Goal: Task Accomplishment & Management: Use online tool/utility

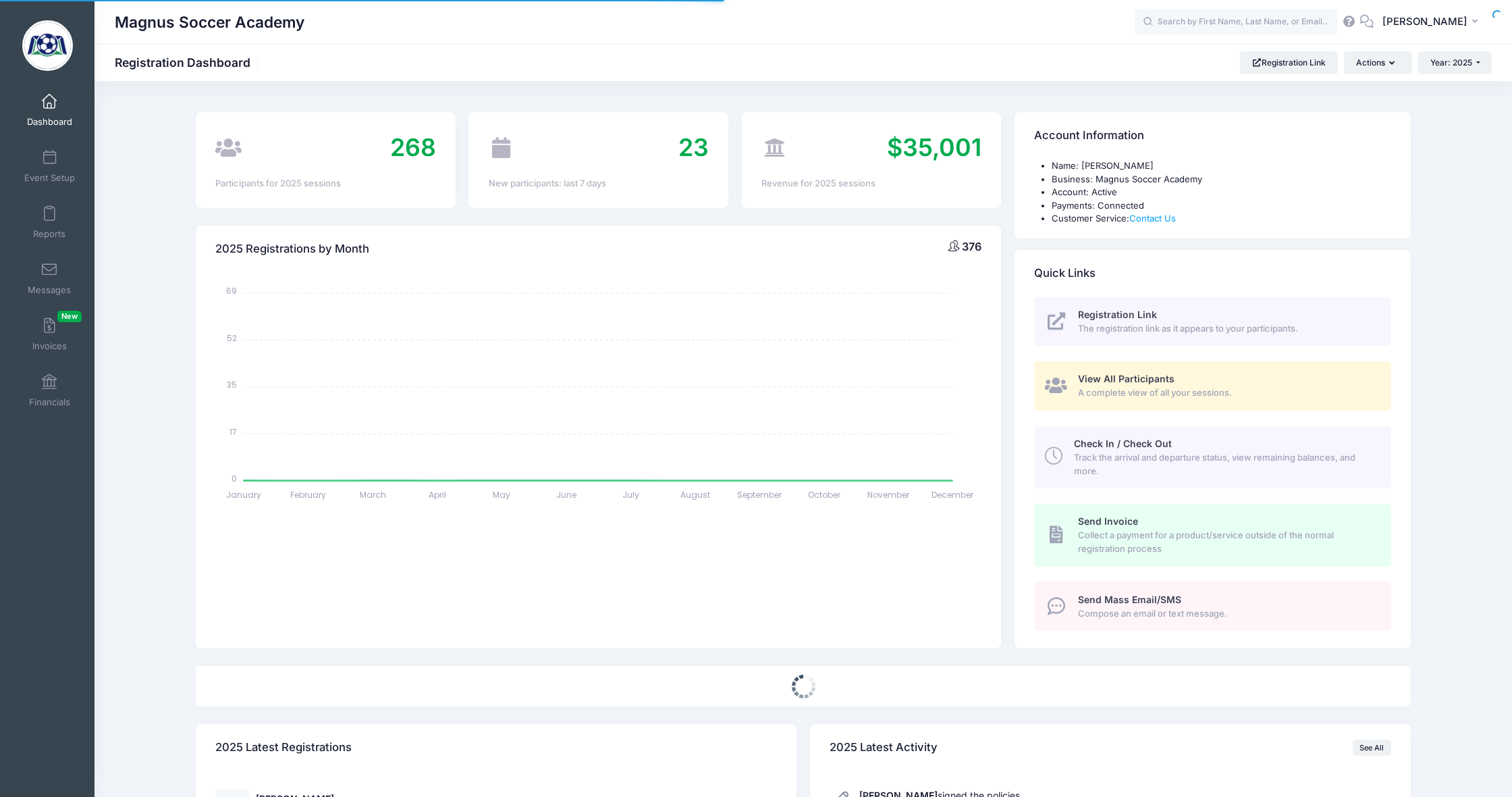
select select
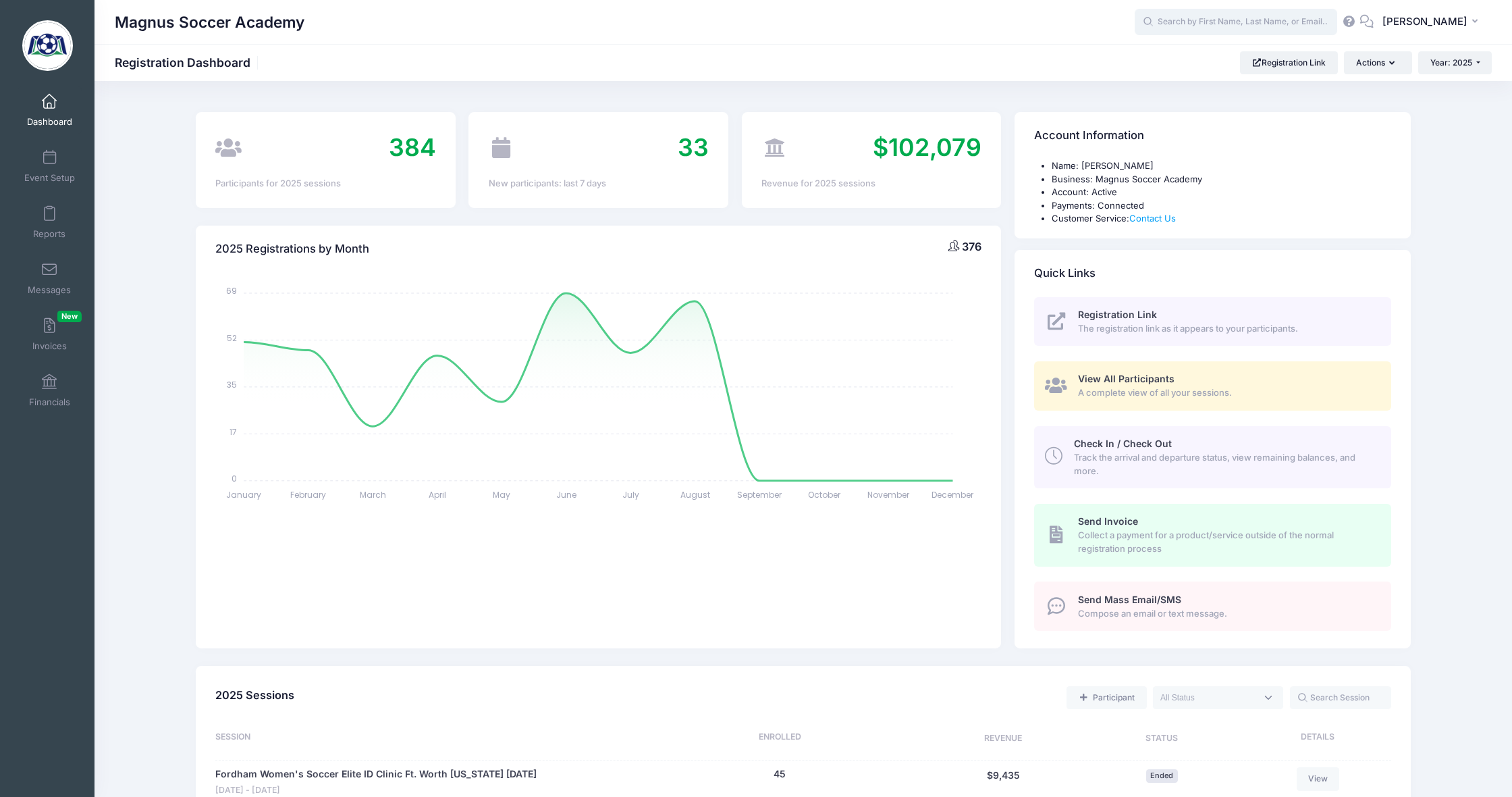
click at [1229, 27] on input "text" at bounding box center [1237, 23] width 203 height 27
type input "m"
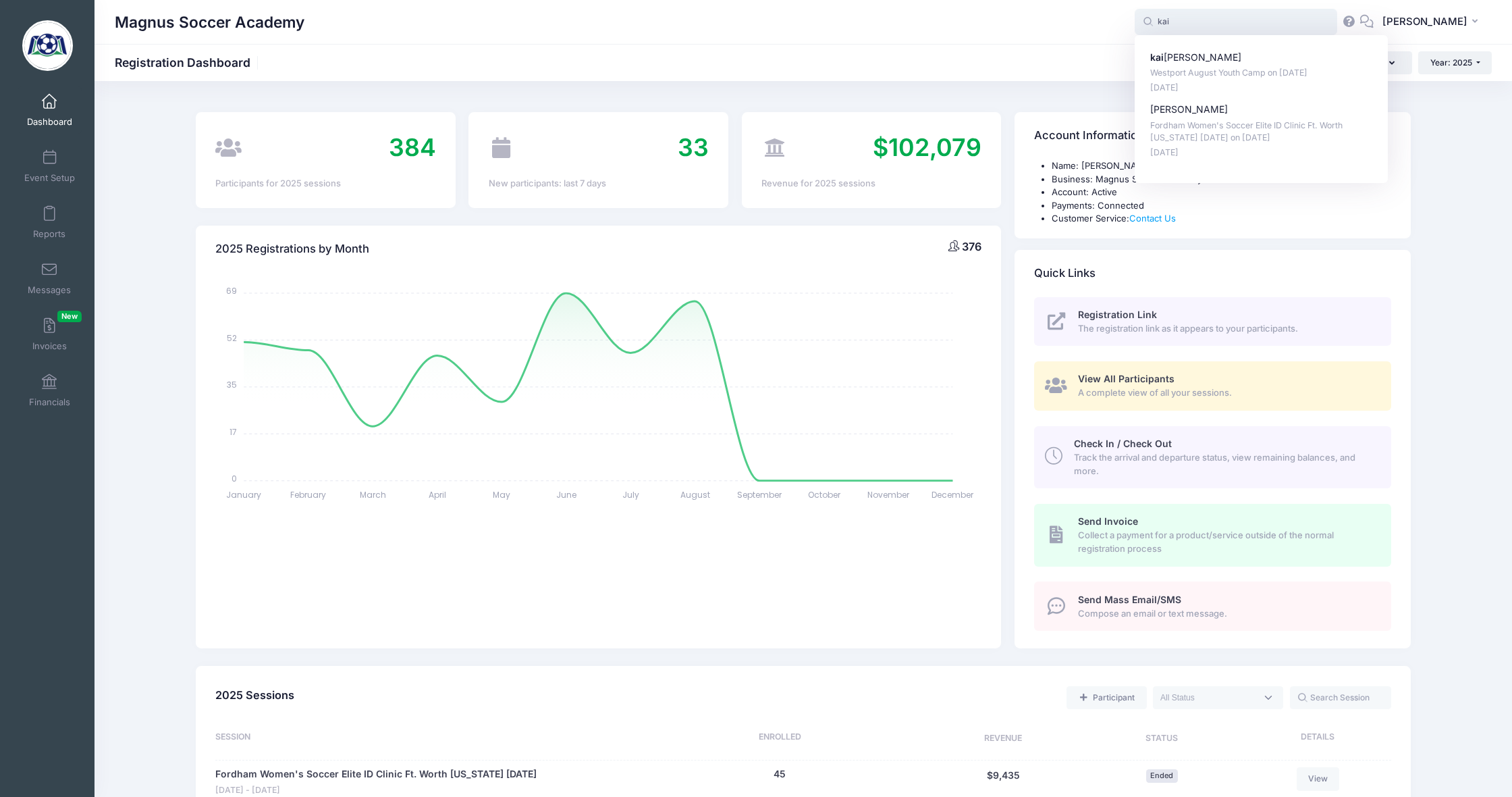
click at [1244, 68] on p "Westport August Youth Camp on Aug-18, 2025" at bounding box center [1262, 73] width 223 height 13
type input "kai massicott (Westport August Youth Camp, Aug-18, 2025)"
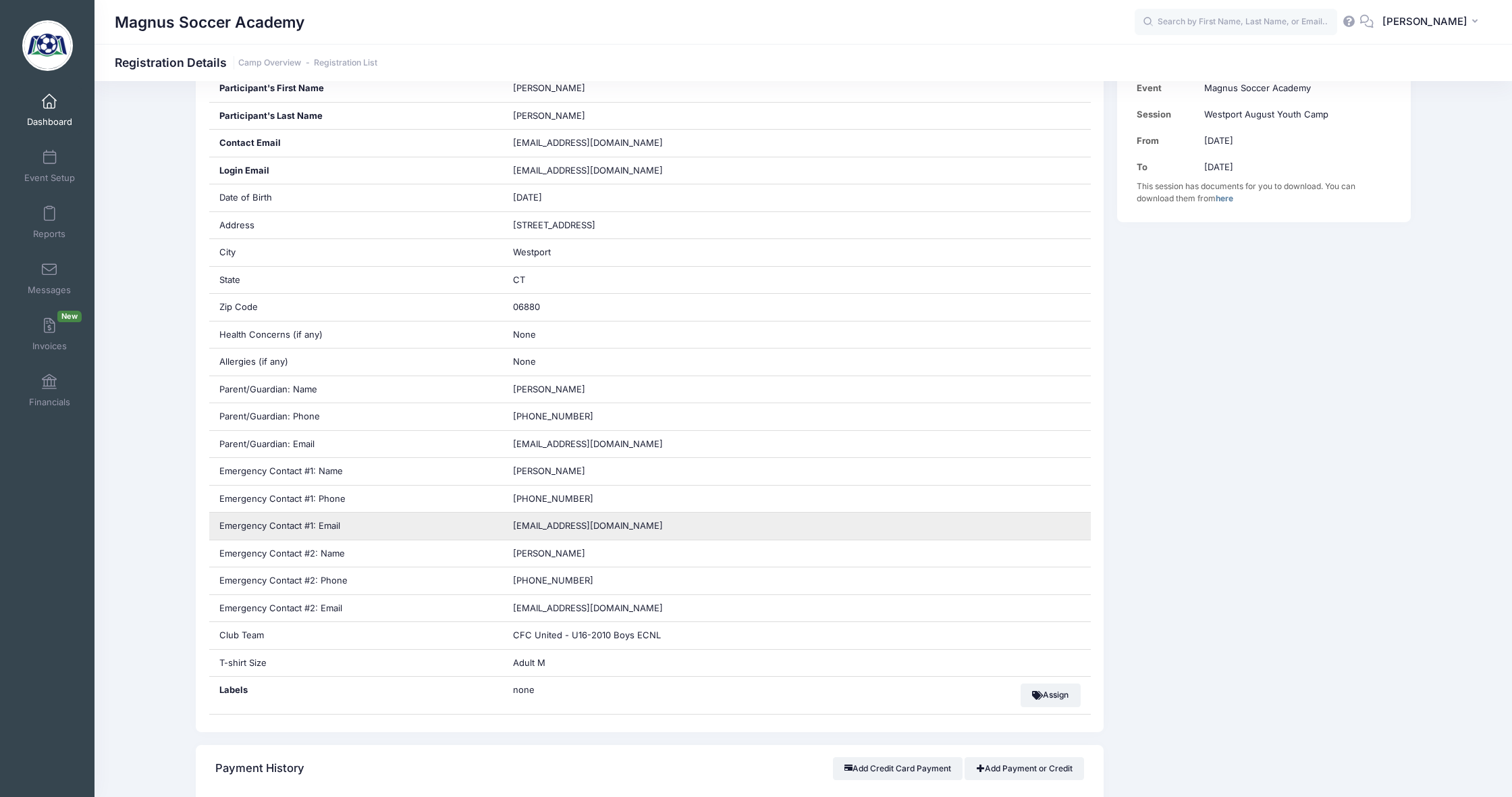
scroll to position [408, 0]
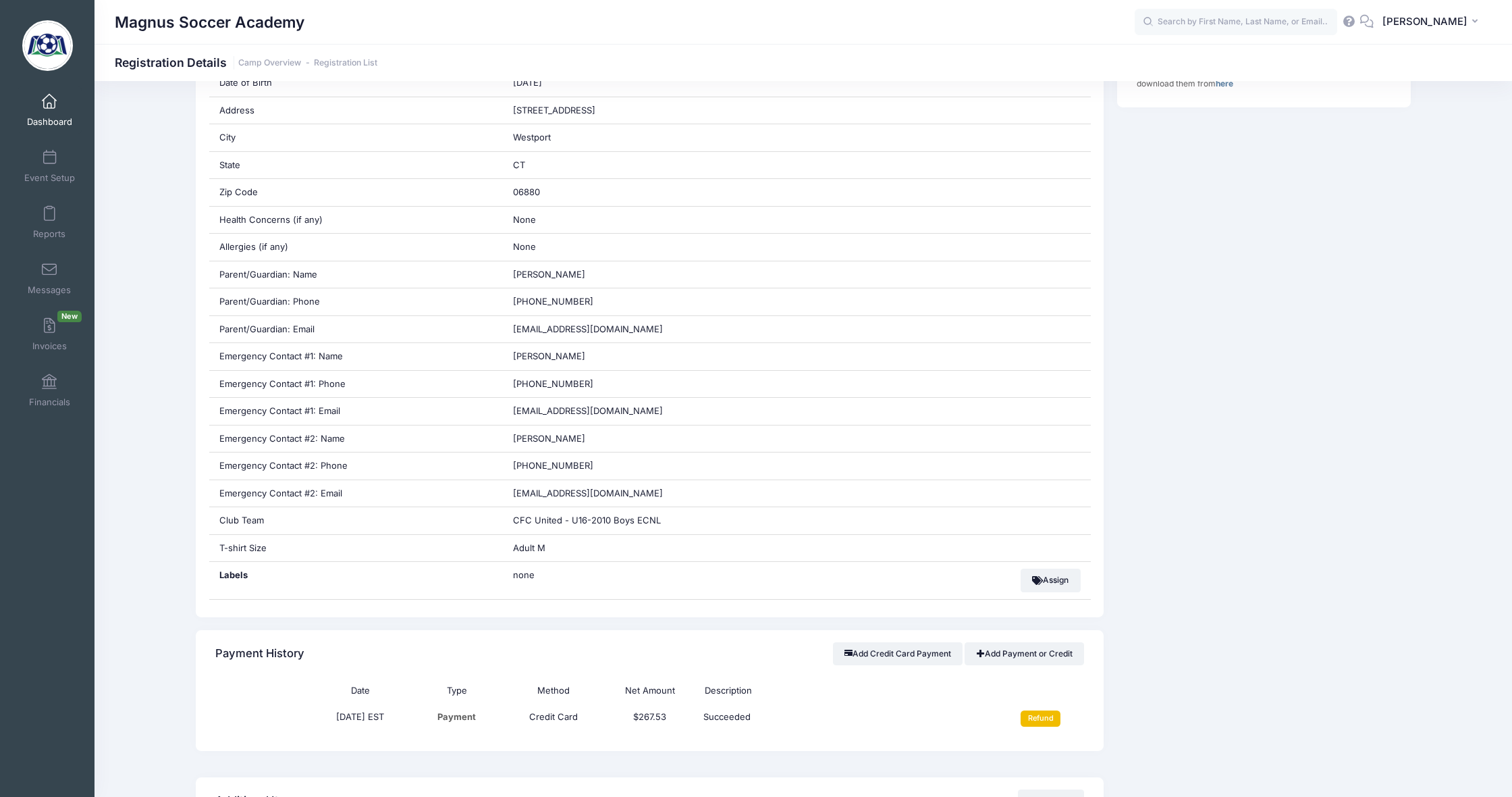
click at [1043, 710] on input "Refund" at bounding box center [1040, 718] width 39 height 16
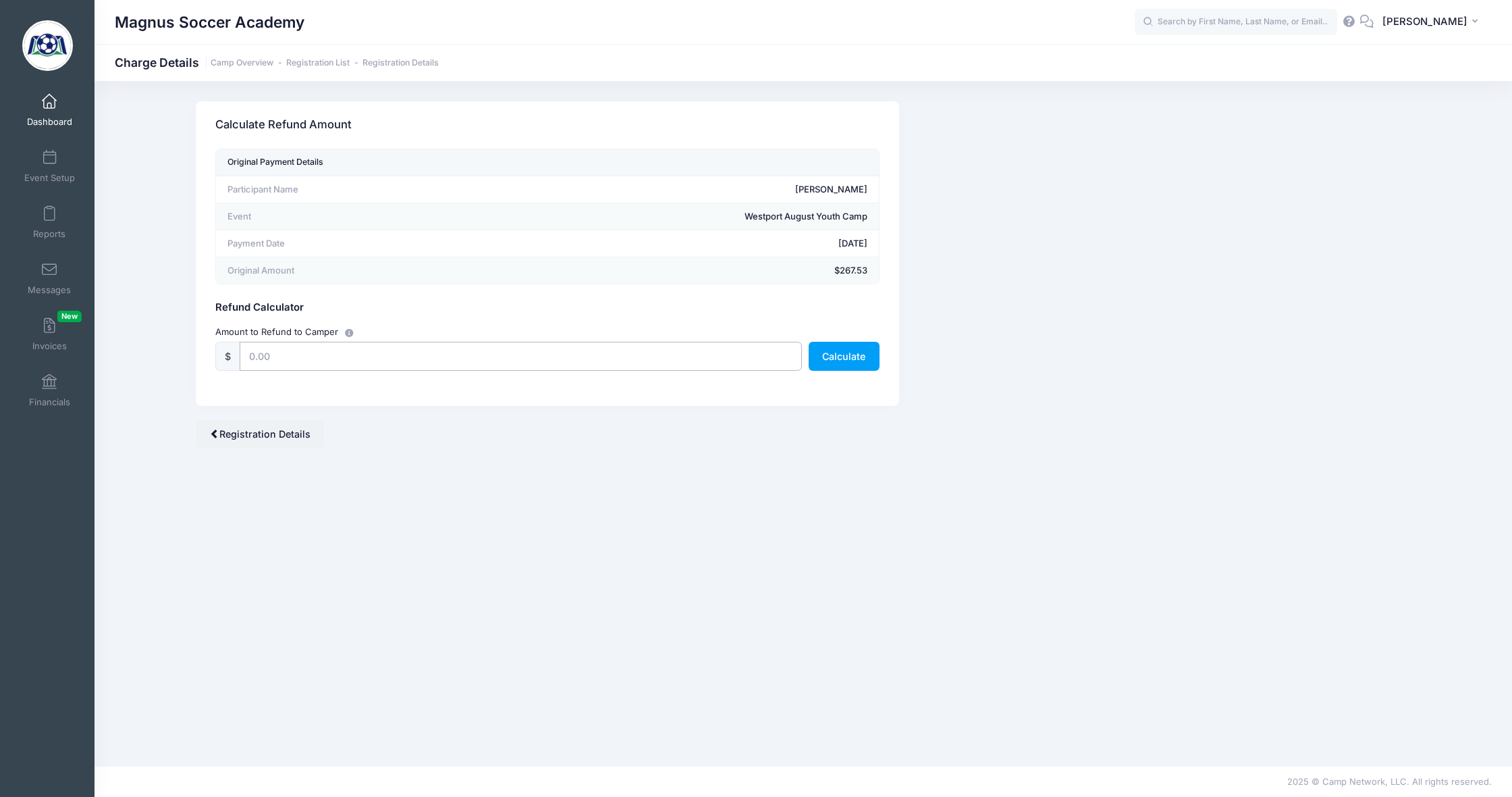
click at [316, 351] on input "text" at bounding box center [521, 356] width 563 height 29
type input "s"
type input "267.53"
click at [849, 346] on button "Calculate" at bounding box center [845, 356] width 71 height 29
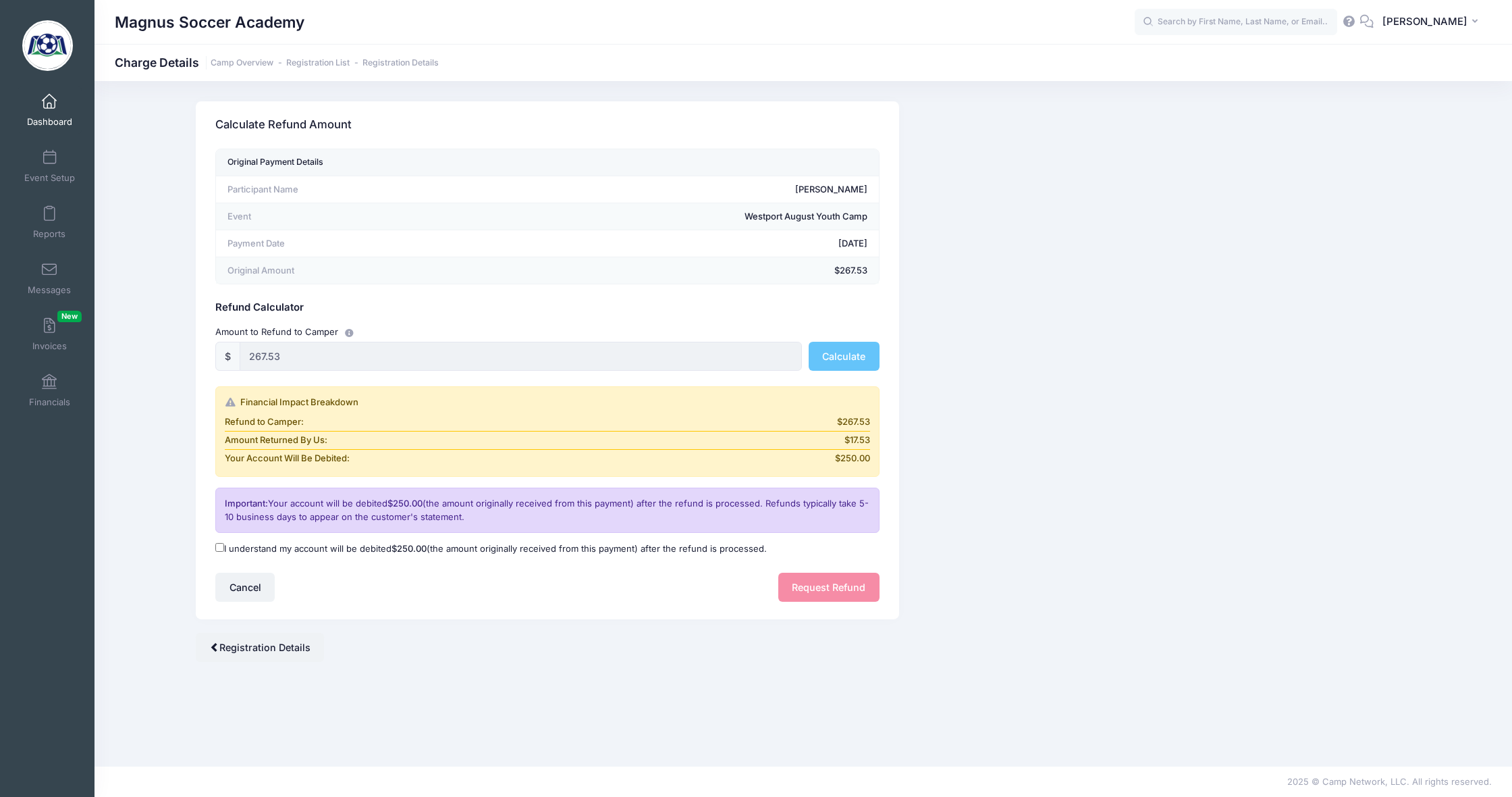
drag, startPoint x: 218, startPoint y: 543, endPoint x: 333, endPoint y: 560, distance: 116.2
click at [219, 543] on input "I understand my account will be debited $250.00 (the amount originally received…" at bounding box center [220, 547] width 9 height 9
checkbox input "true"
drag, startPoint x: 808, startPoint y: 588, endPoint x: 775, endPoint y: 572, distance: 36.7
click at [808, 588] on button "Request Refund" at bounding box center [829, 587] width 101 height 29
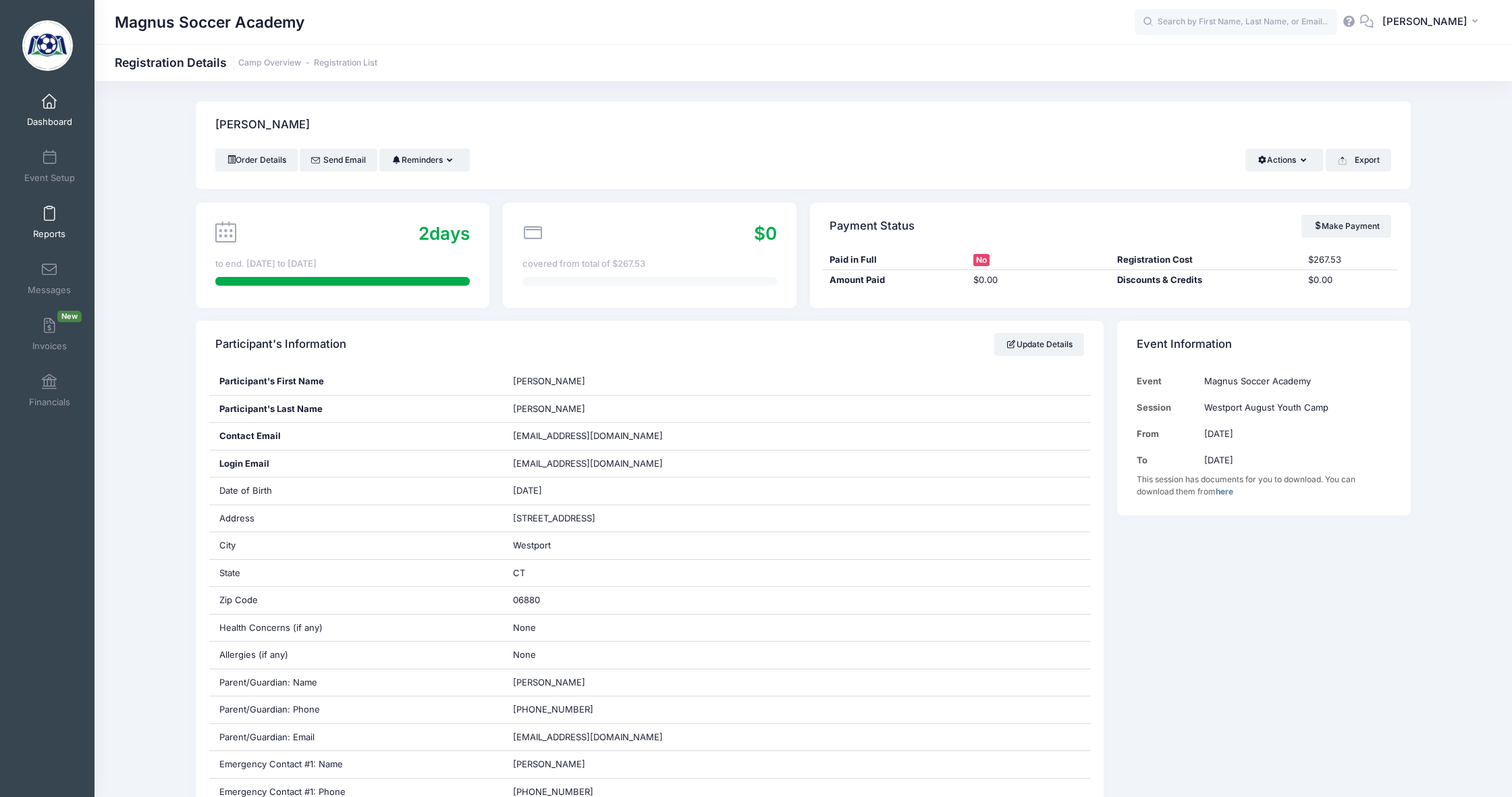
click at [44, 225] on link "Reports" at bounding box center [50, 222] width 64 height 47
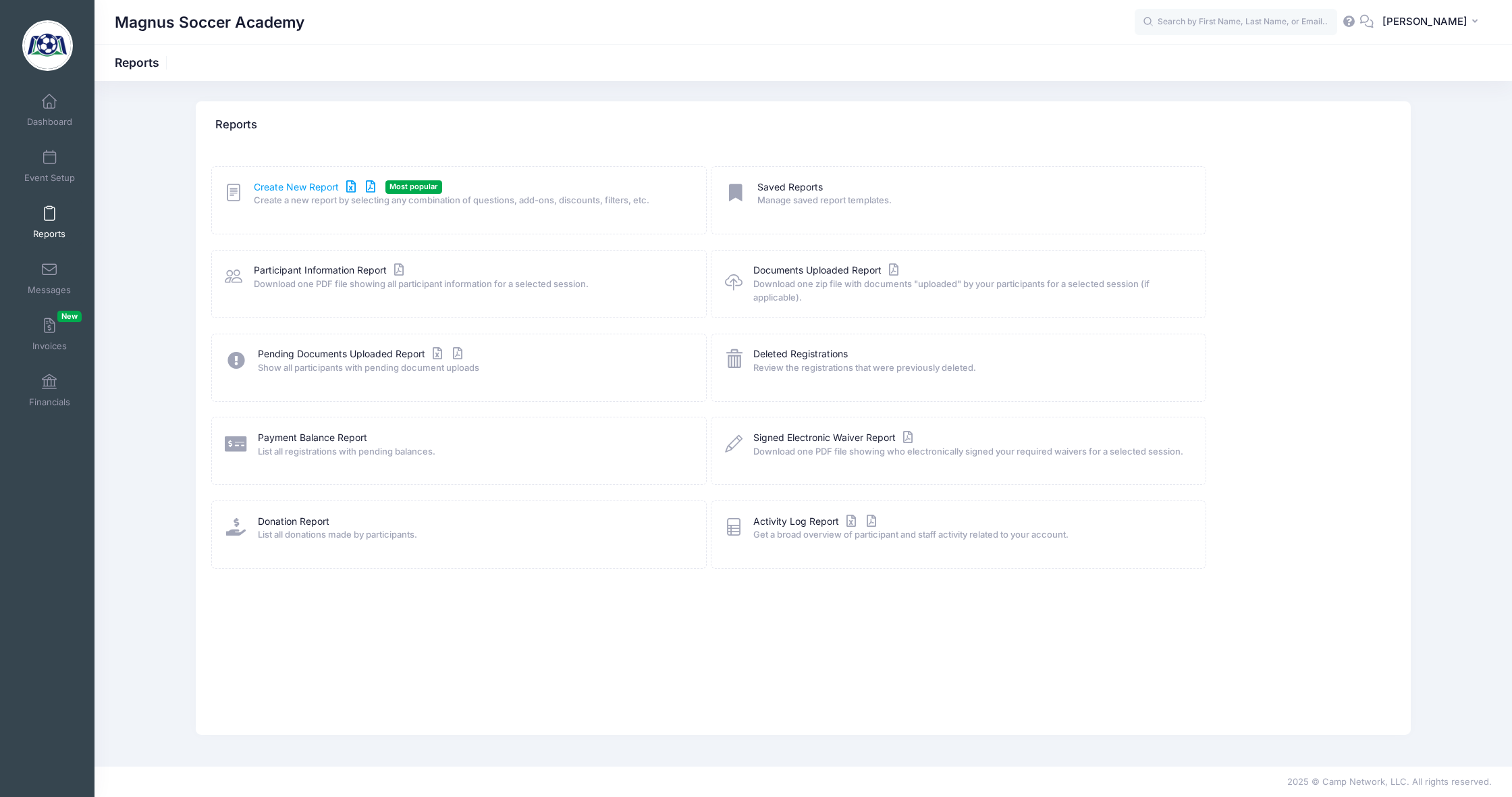
click at [361, 186] on link "Create New Report" at bounding box center [316, 188] width 126 height 14
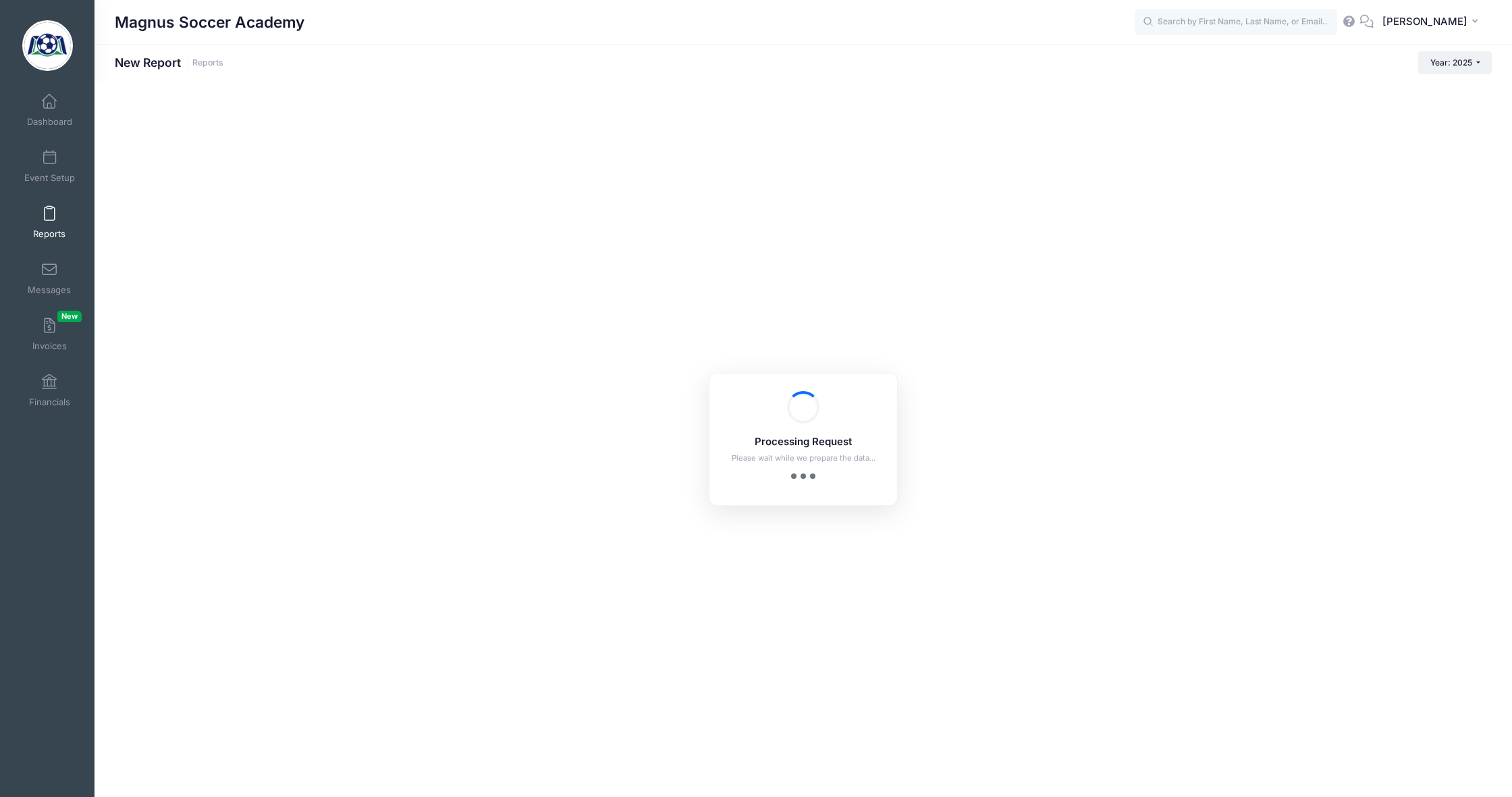
checkbox input "true"
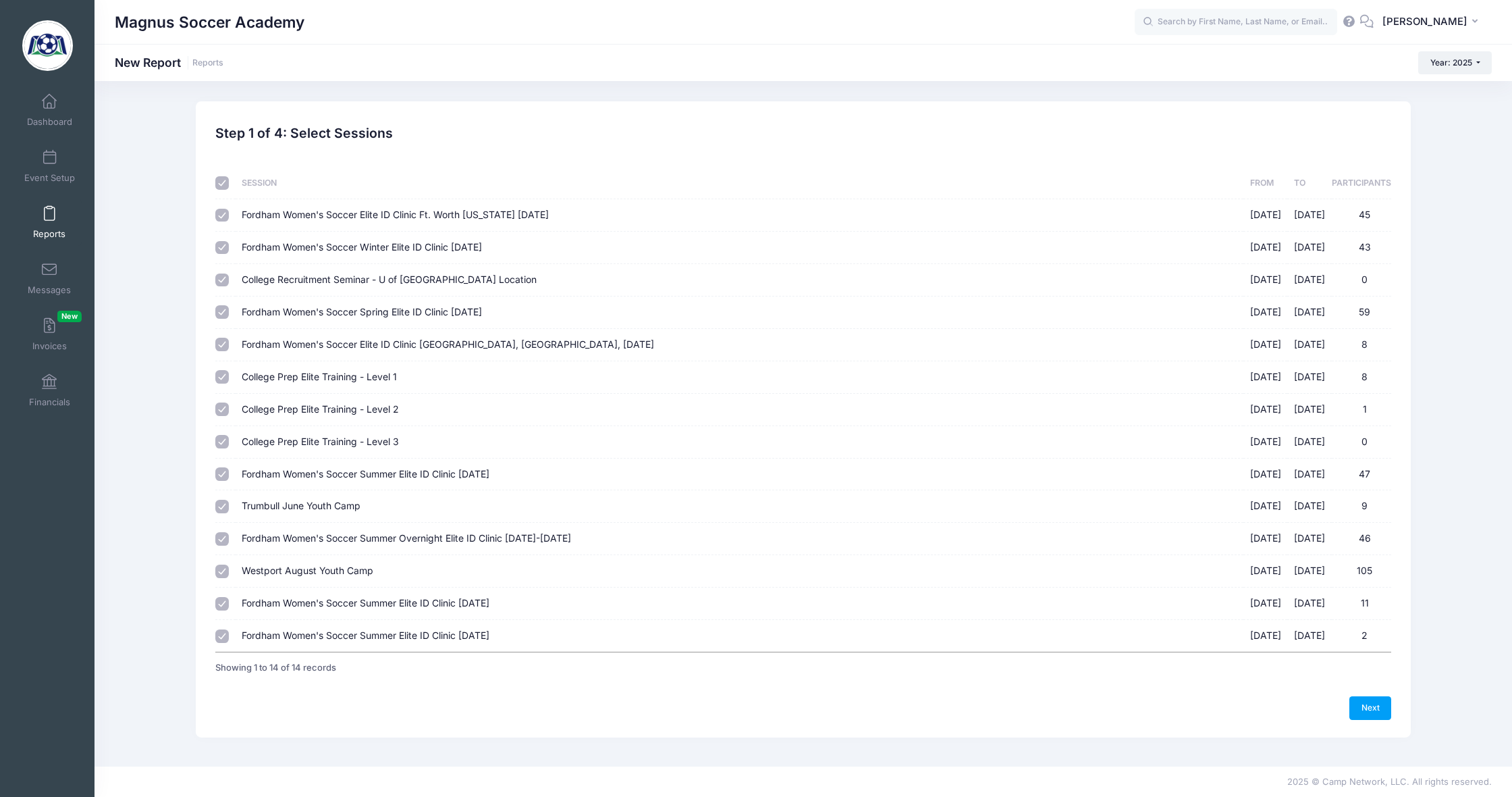
click at [224, 186] on input "checkbox" at bounding box center [222, 183] width 14 height 14
checkbox input "false"
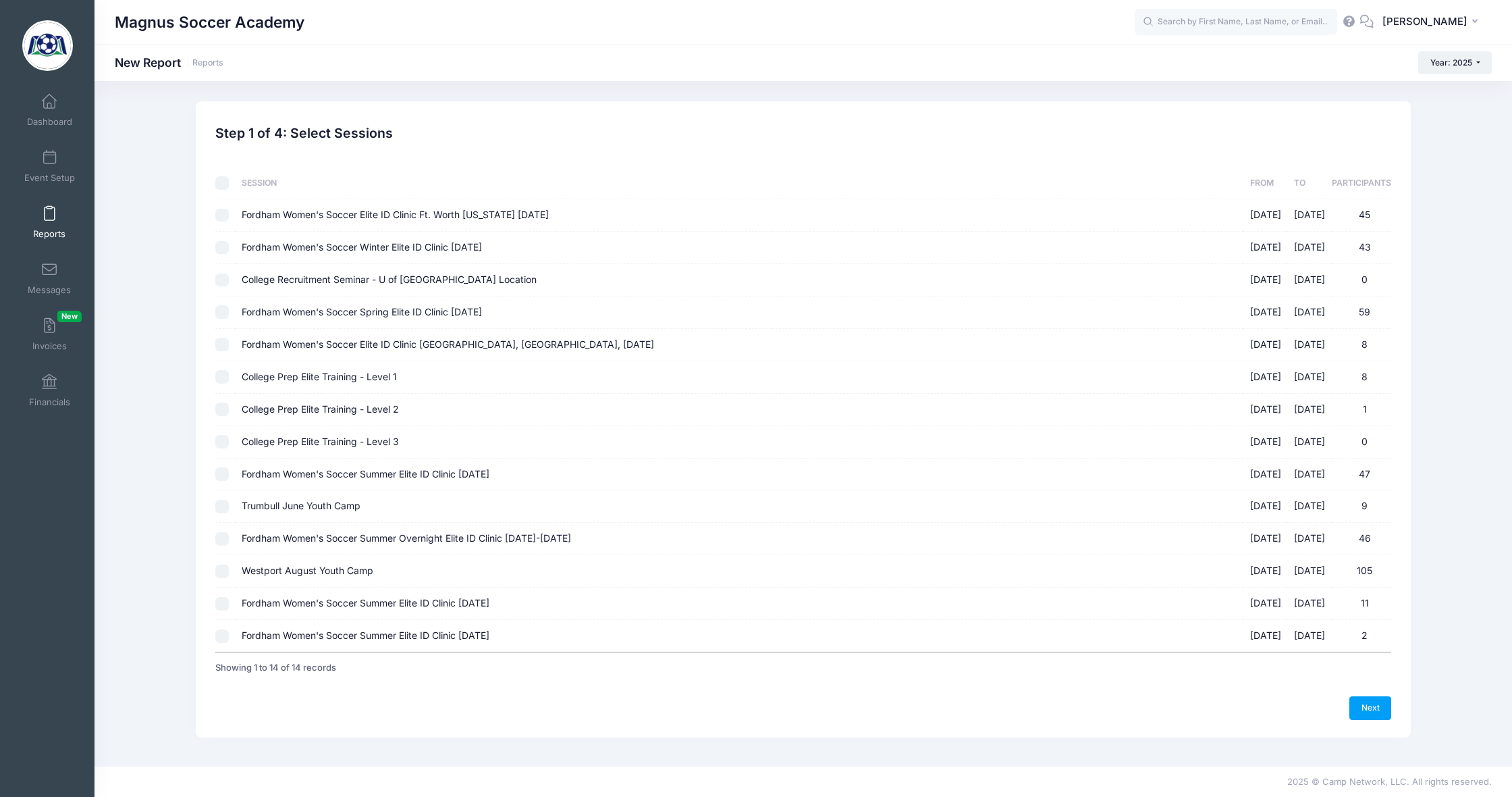
checkbox input "false"
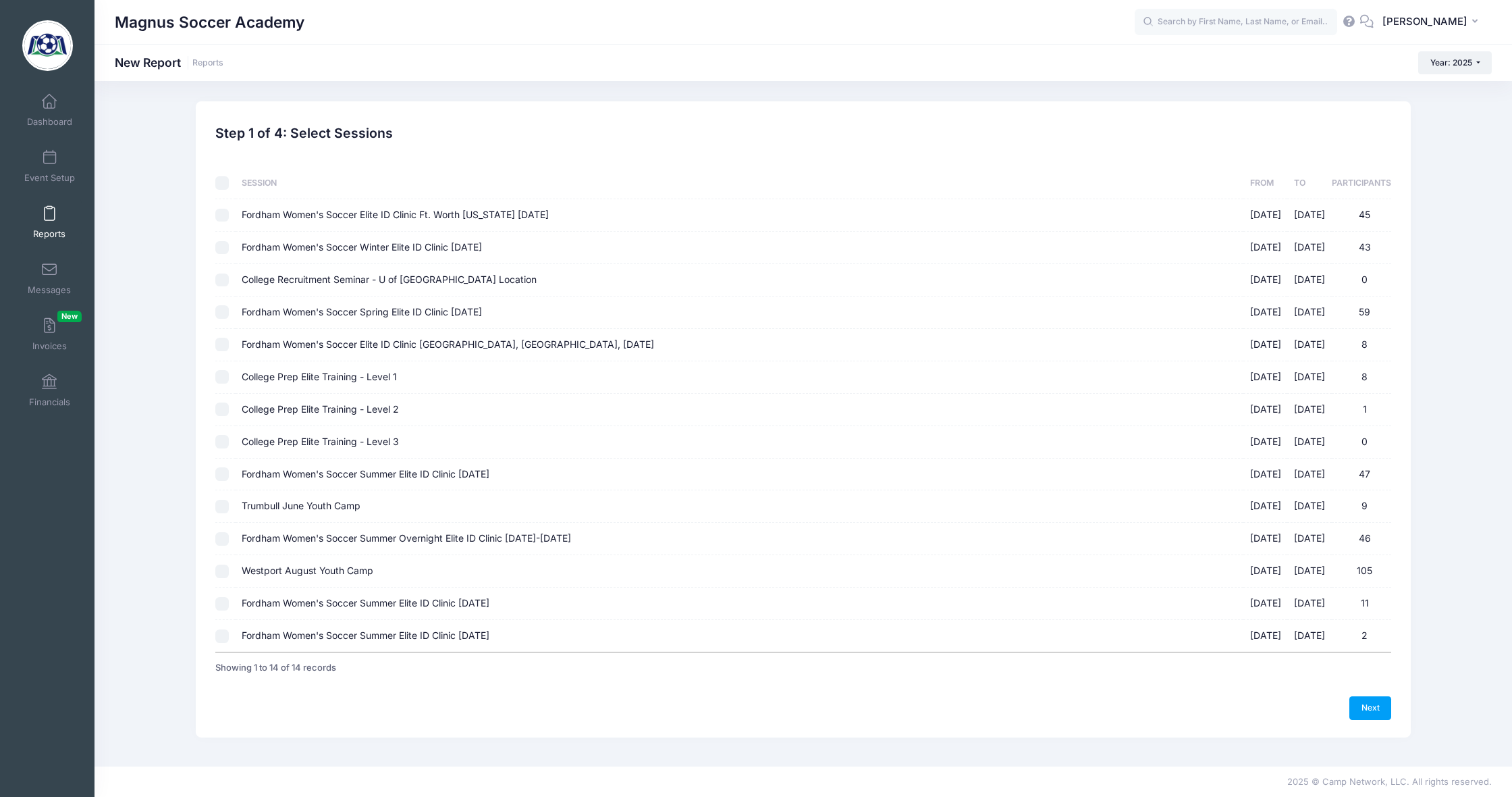
checkbox input "false"
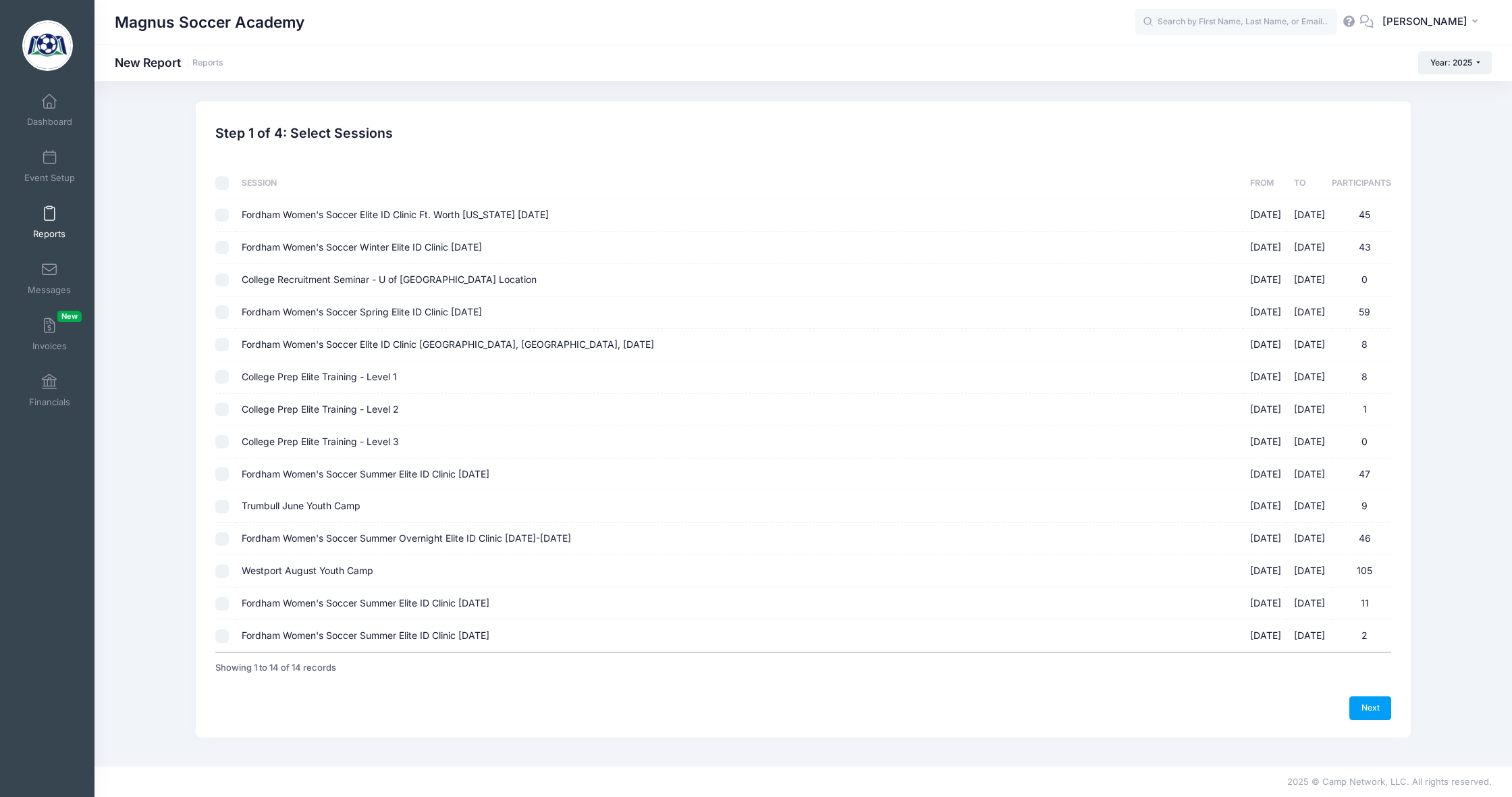
checkbox input "false"
click at [220, 568] on input "Westport August Youth Camp 08/18/2025 - 08/21/2025 105" at bounding box center [222, 571] width 14 height 14
checkbox input "true"
click at [1360, 696] on link "Next" at bounding box center [1370, 708] width 42 height 23
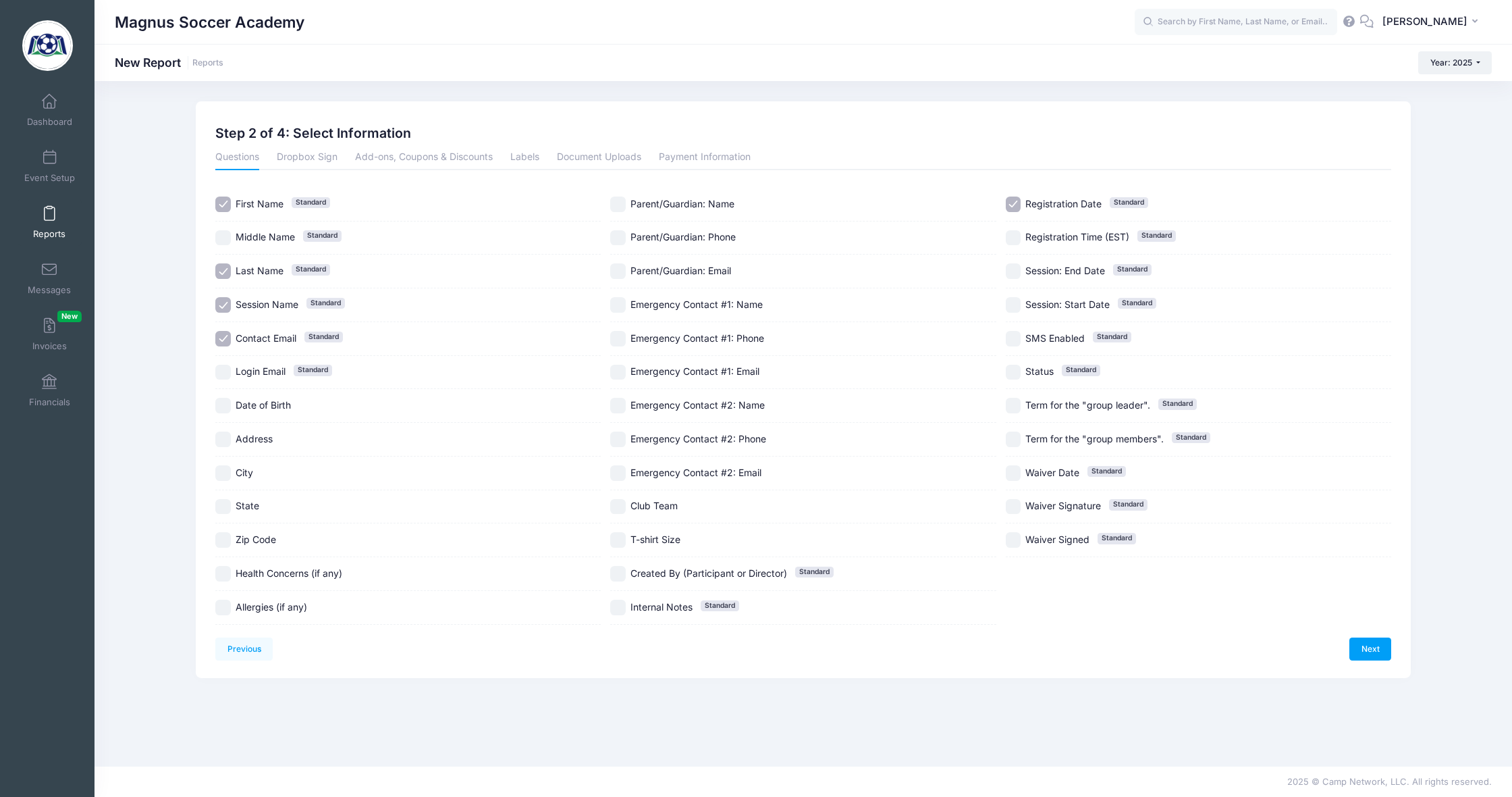
drag, startPoint x: 224, startPoint y: 333, endPoint x: 220, endPoint y: 364, distance: 31.3
click at [223, 334] on input "Contact Email Standard" at bounding box center [223, 338] width 15 height 15
checkbox input "false"
click at [221, 376] on input "Login Email Standard" at bounding box center [223, 372] width 15 height 15
checkbox input "true"
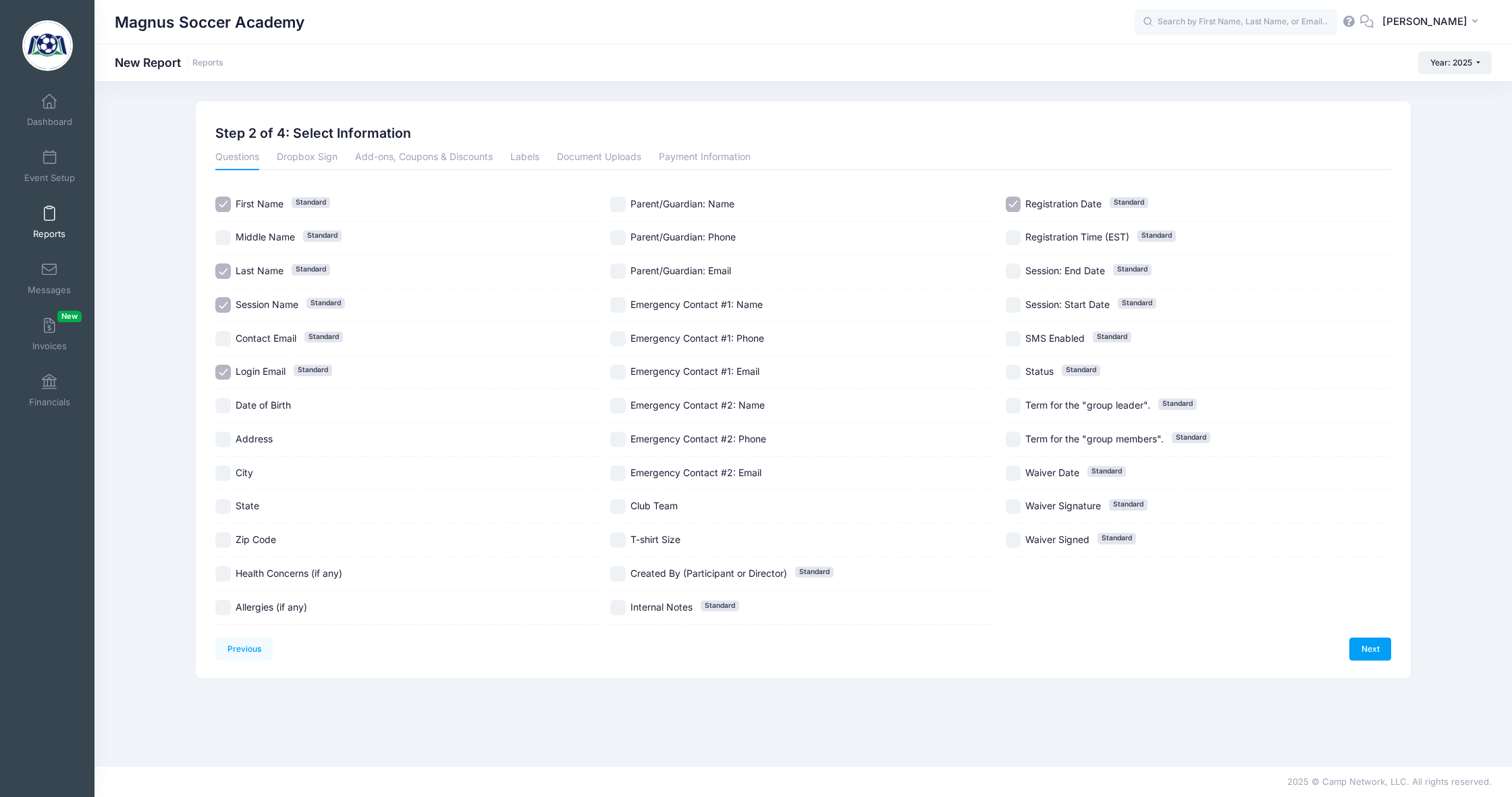
click at [226, 404] on input "Date of Birth" at bounding box center [223, 405] width 15 height 15
checkbox input "true"
click at [618, 276] on input "Parent/Guardian: Email" at bounding box center [618, 270] width 15 height 15
checkbox input "true"
click at [1018, 212] on input "Registration Date Standard" at bounding box center [1014, 204] width 15 height 15
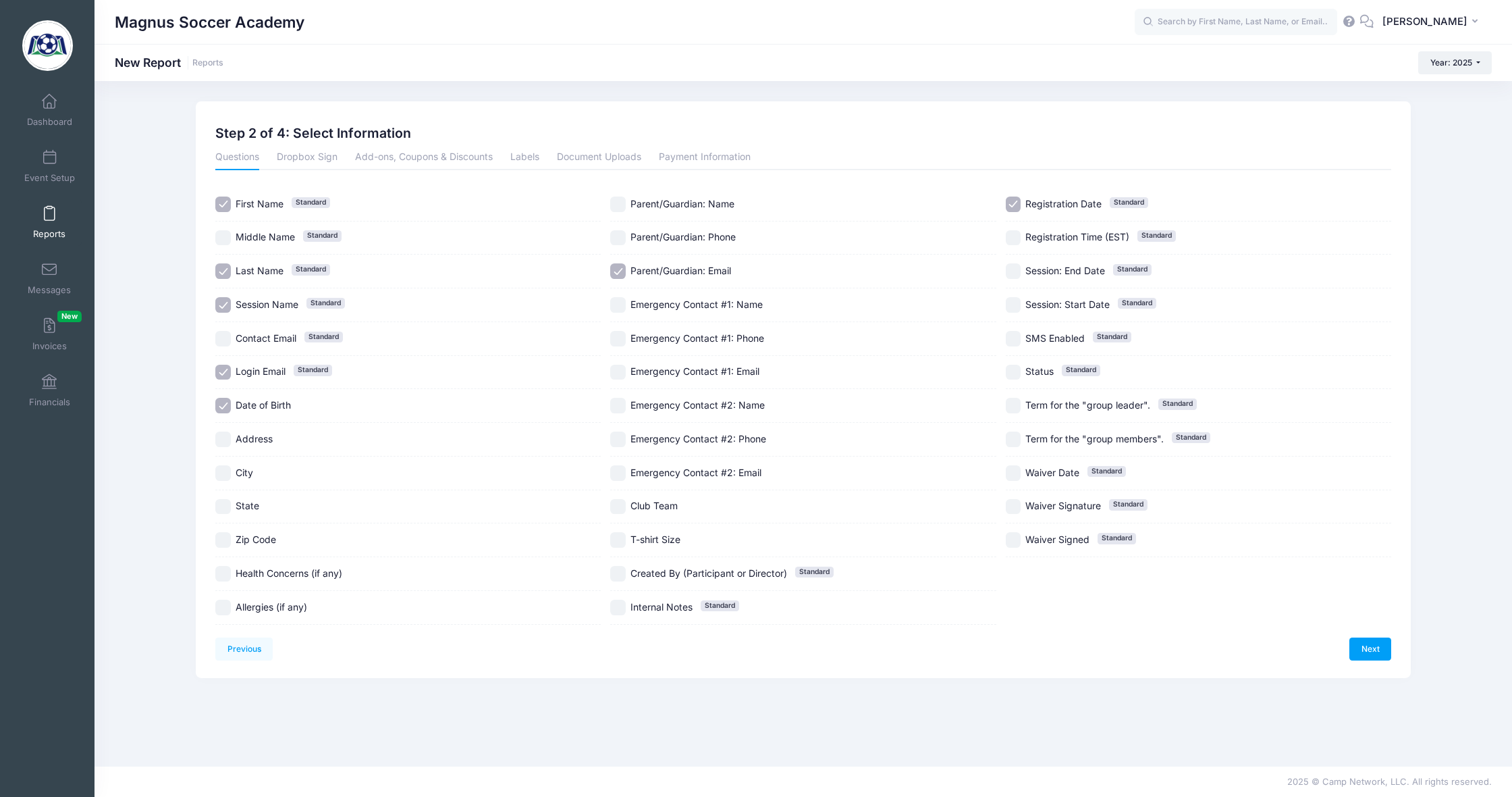
checkbox input "false"
click at [1369, 643] on link "Next" at bounding box center [1370, 649] width 42 height 23
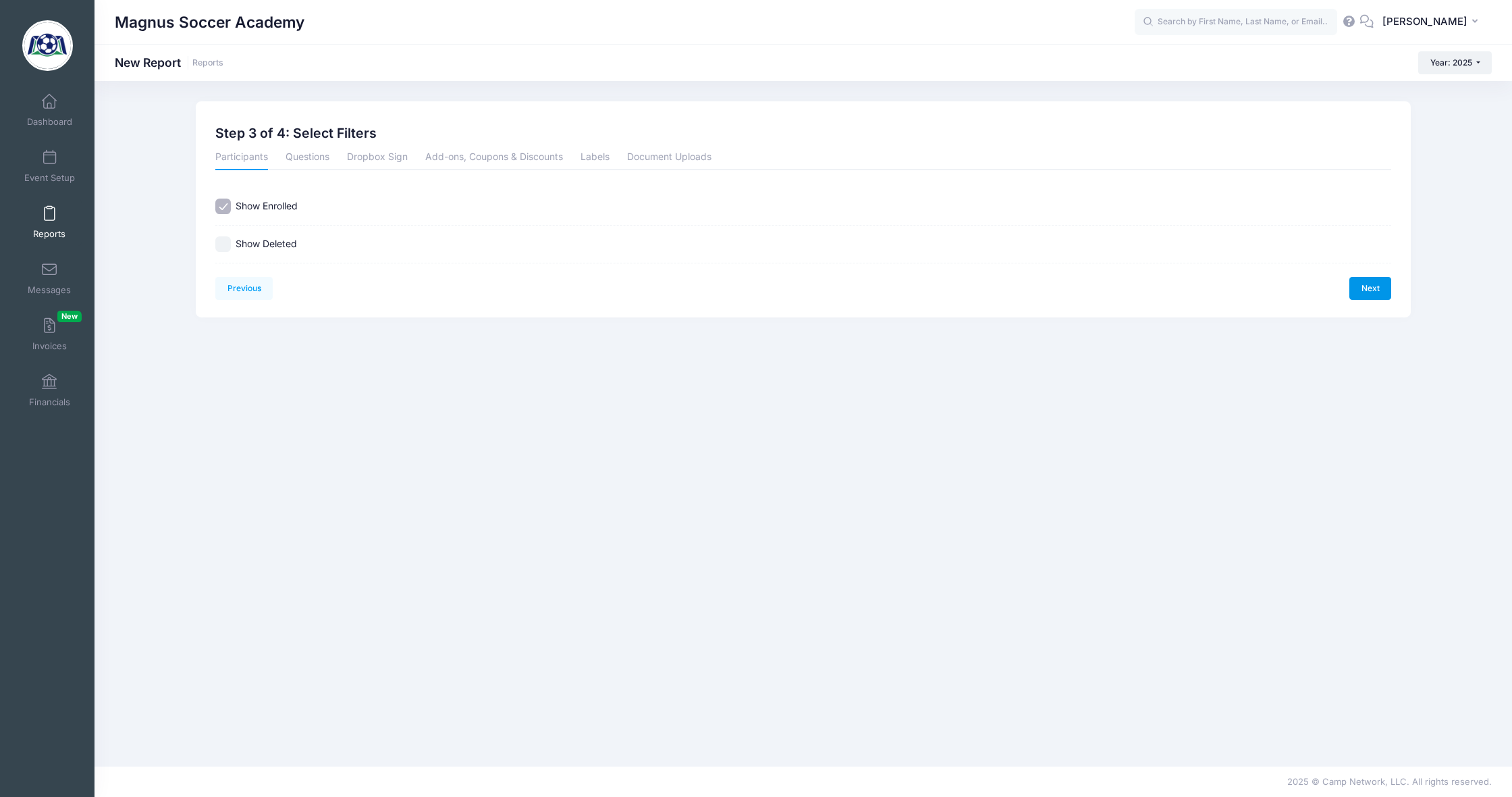
click at [1369, 291] on link "Next" at bounding box center [1370, 288] width 42 height 23
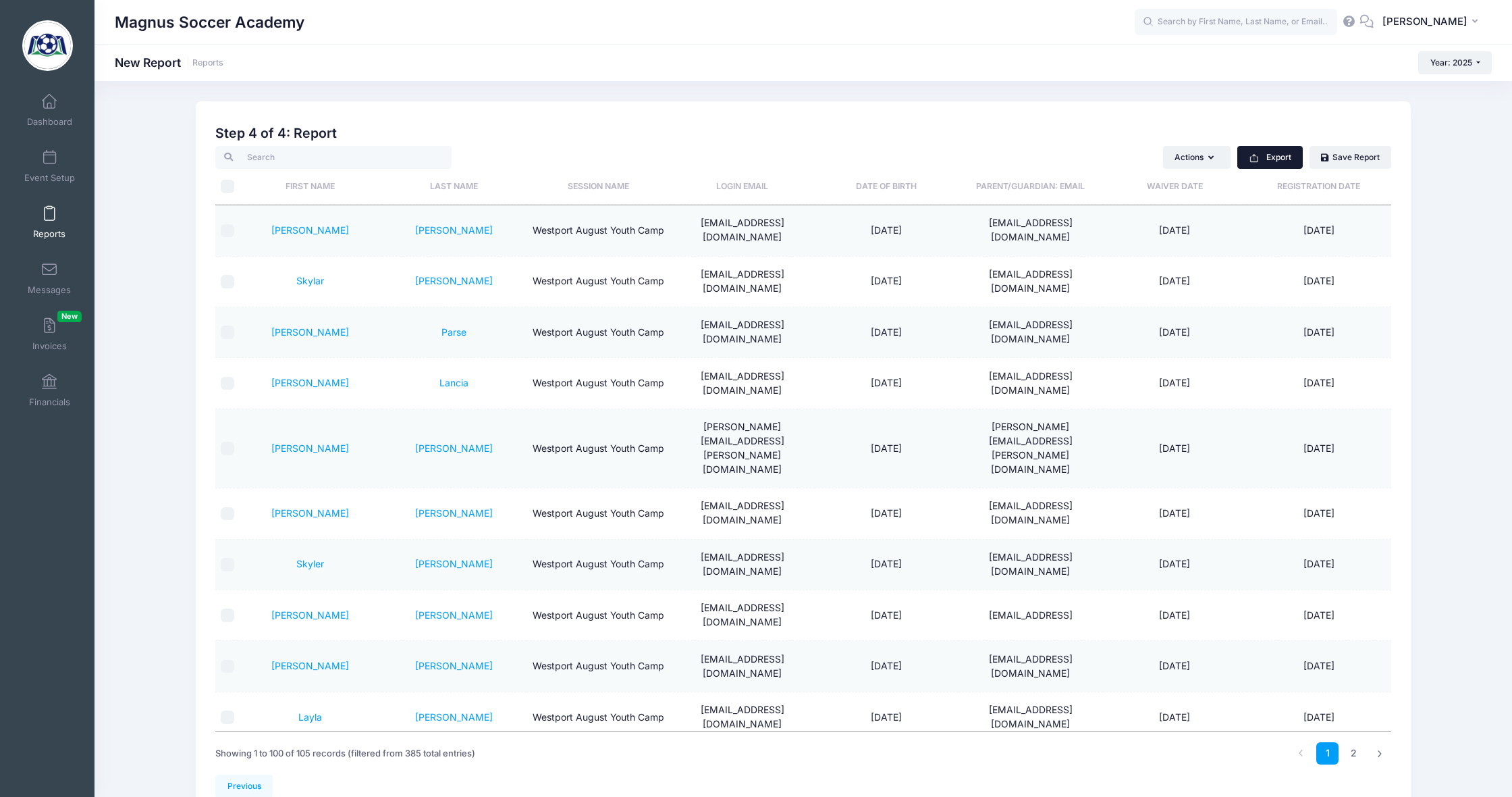
click at [1271, 156] on button "Export" at bounding box center [1270, 157] width 65 height 23
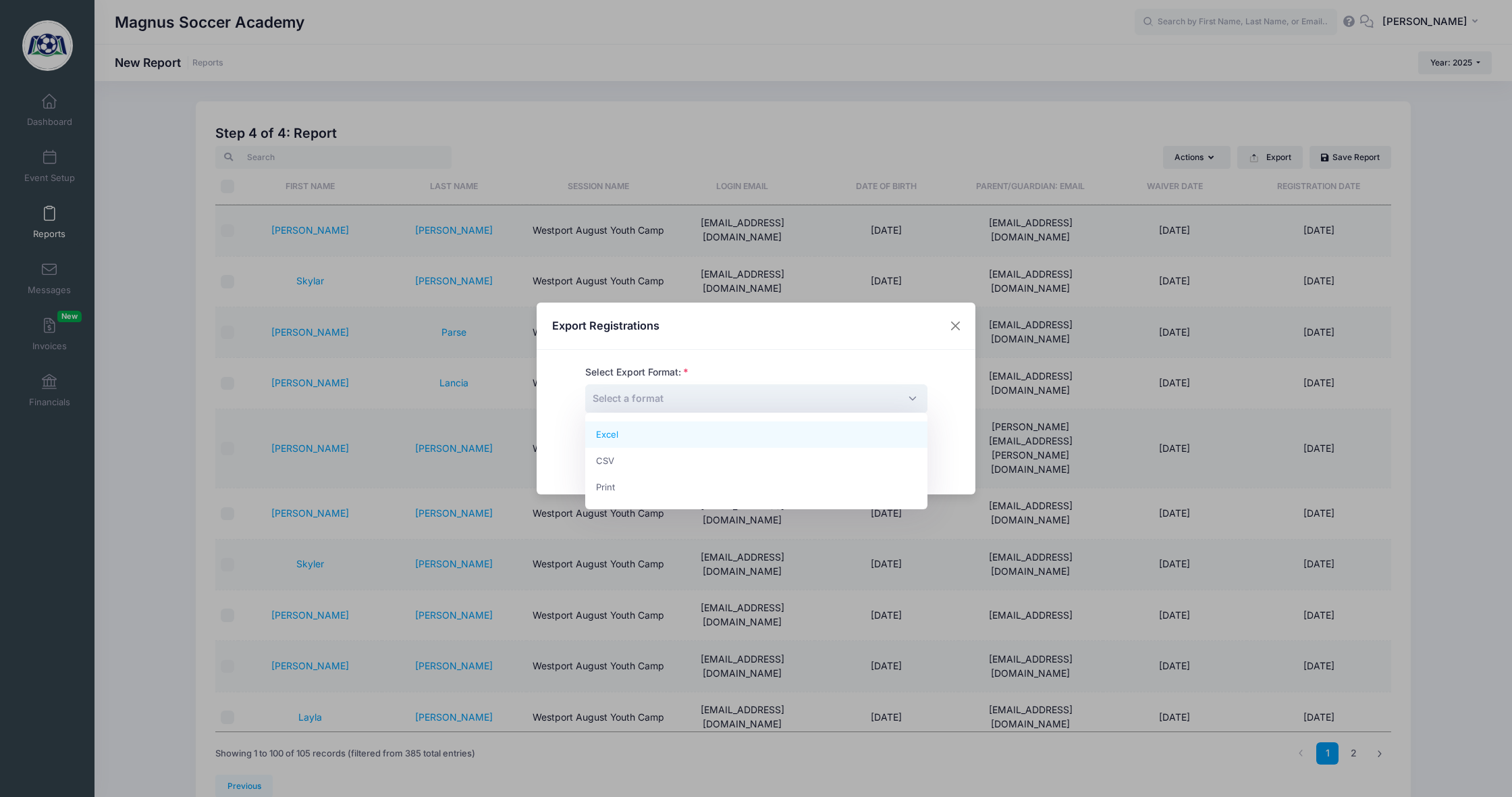
drag, startPoint x: 622, startPoint y: 397, endPoint x: 622, endPoint y: 404, distance: 7.0
click at [622, 397] on span "Select a format" at bounding box center [628, 398] width 71 height 11
select select "excel"
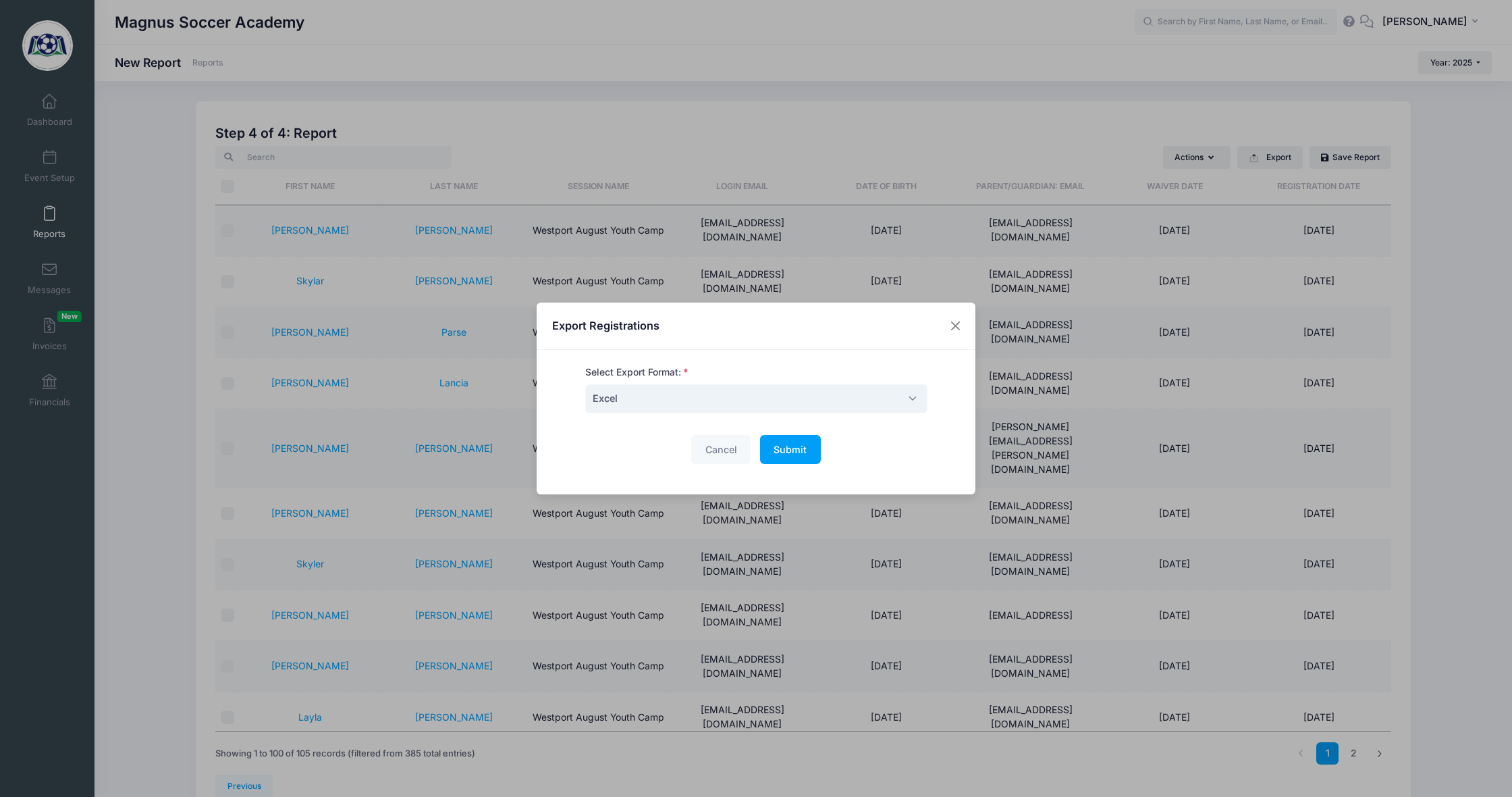
click at [788, 448] on span "Submit" at bounding box center [790, 449] width 33 height 11
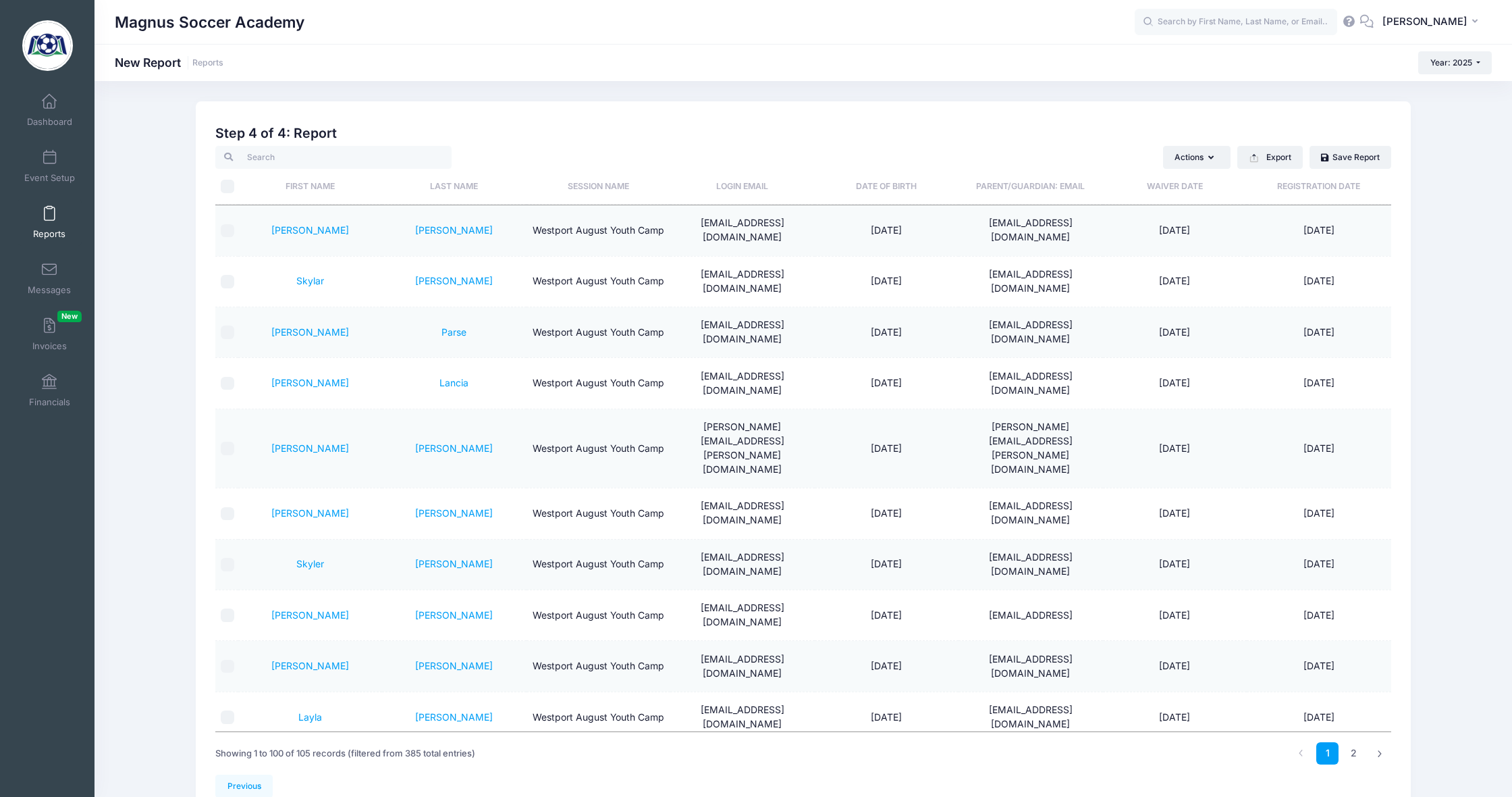
click at [105, 146] on div "Previous Next Step 4 of 4: Create Report 1 Select Sessions 2 Select Information…" at bounding box center [803, 458] width 1418 height 713
click at [1174, 26] on input "text" at bounding box center [1237, 23] width 203 height 27
type input "arrango"
click at [48, 114] on link "Dashboard" at bounding box center [50, 109] width 64 height 47
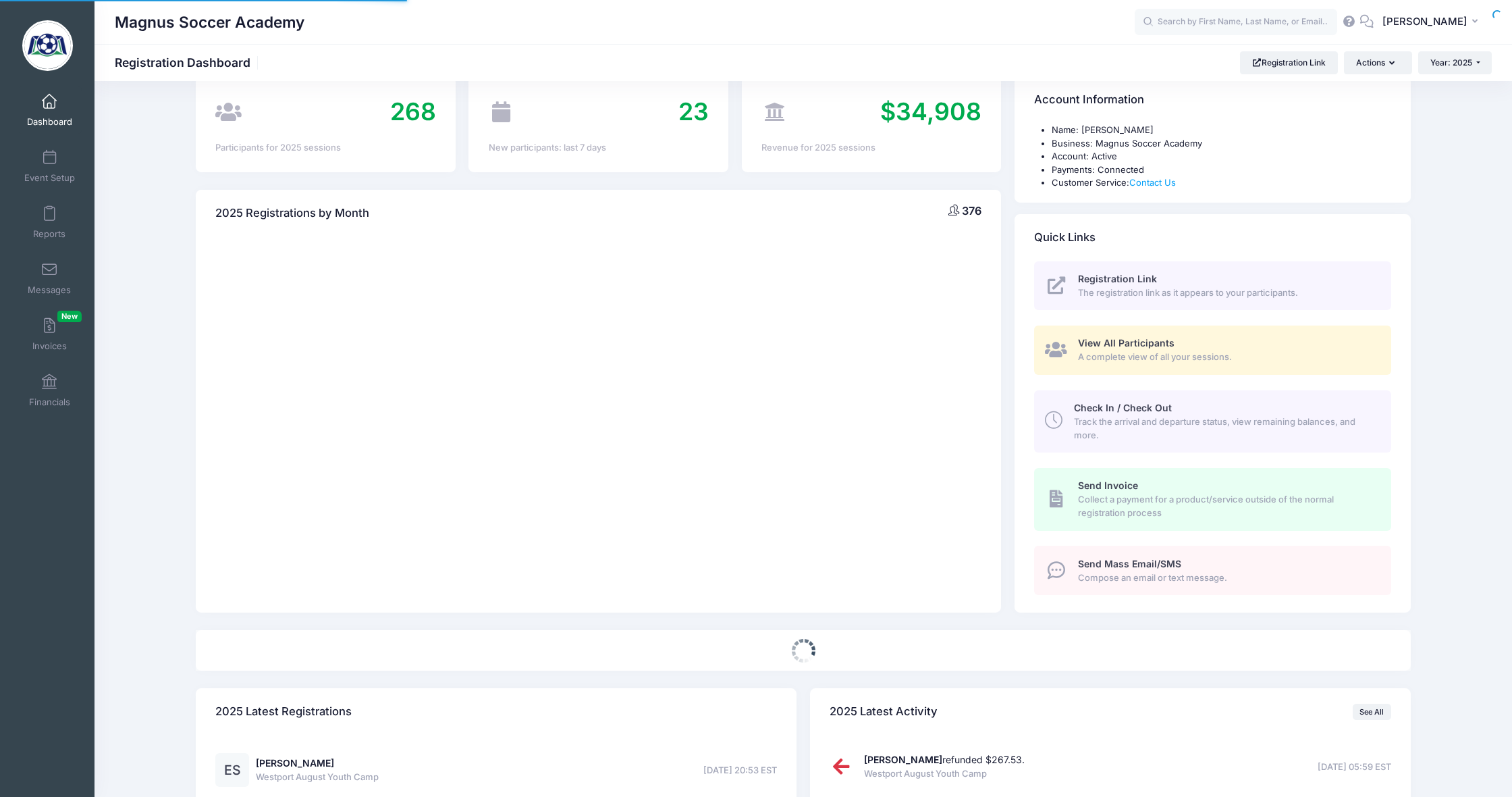
select select
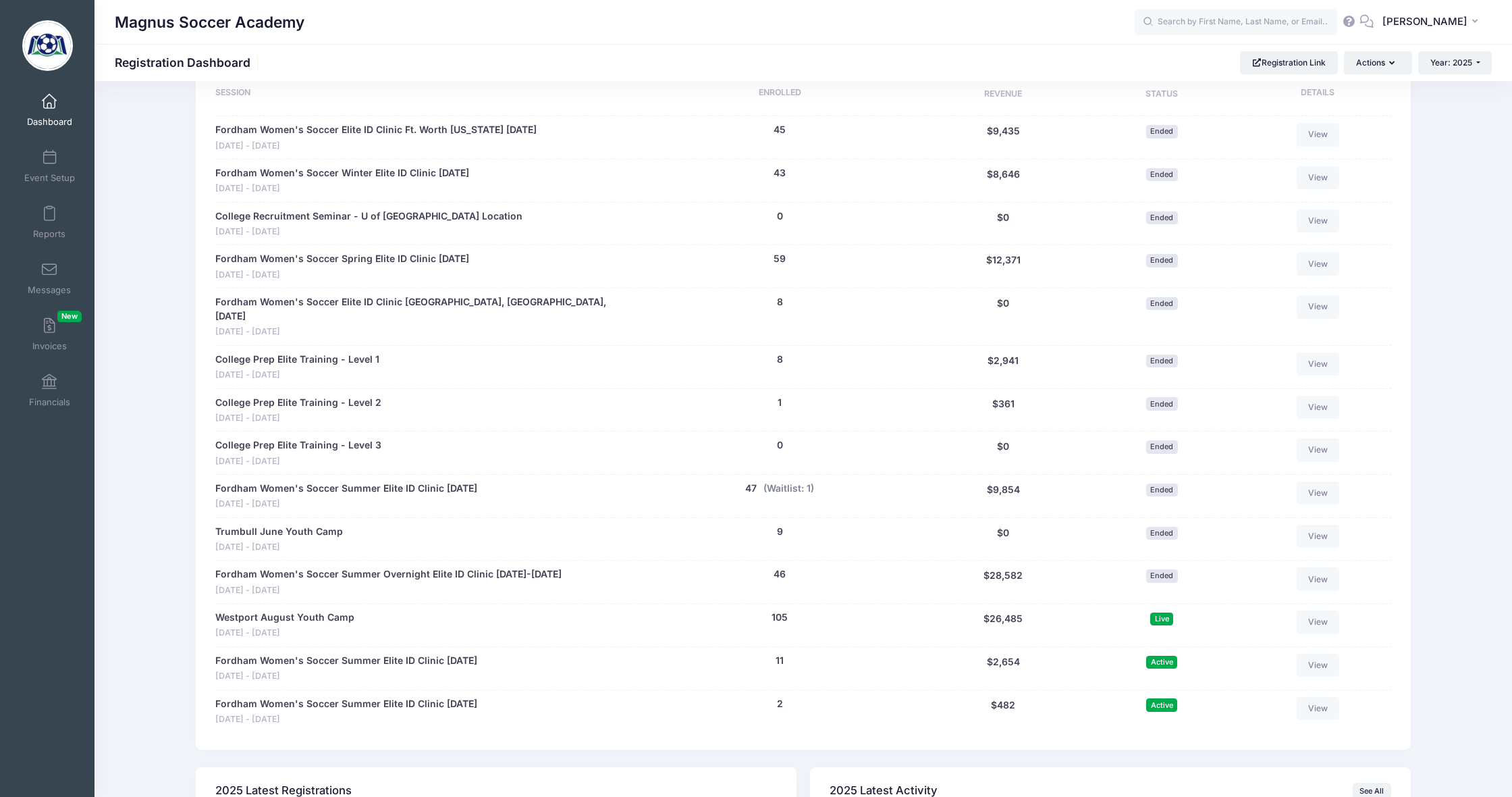
scroll to position [679, 0]
